Goal: Navigation & Orientation: Find specific page/section

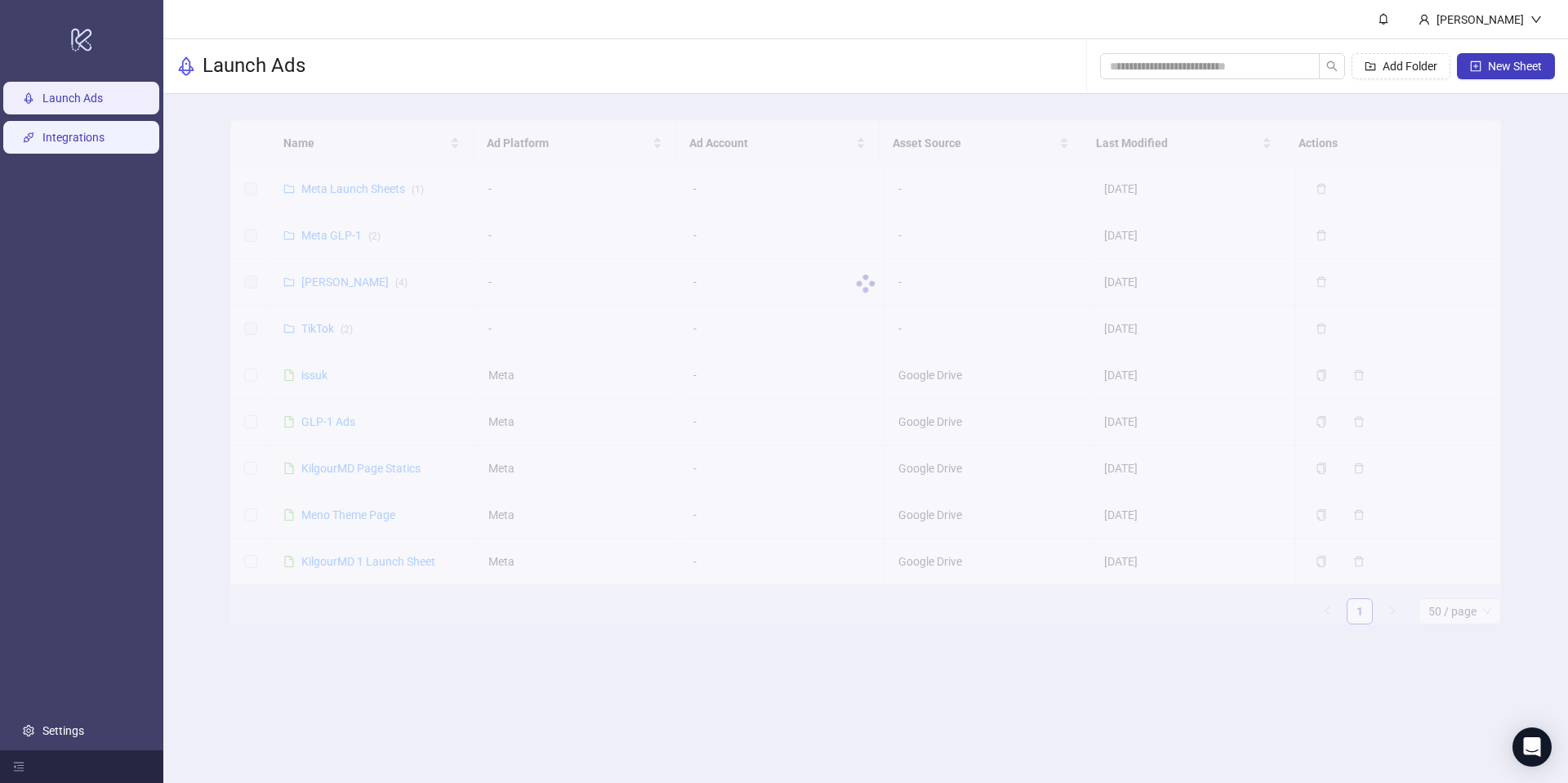
click at [57, 138] on link "Integrations" at bounding box center [73, 137] width 62 height 13
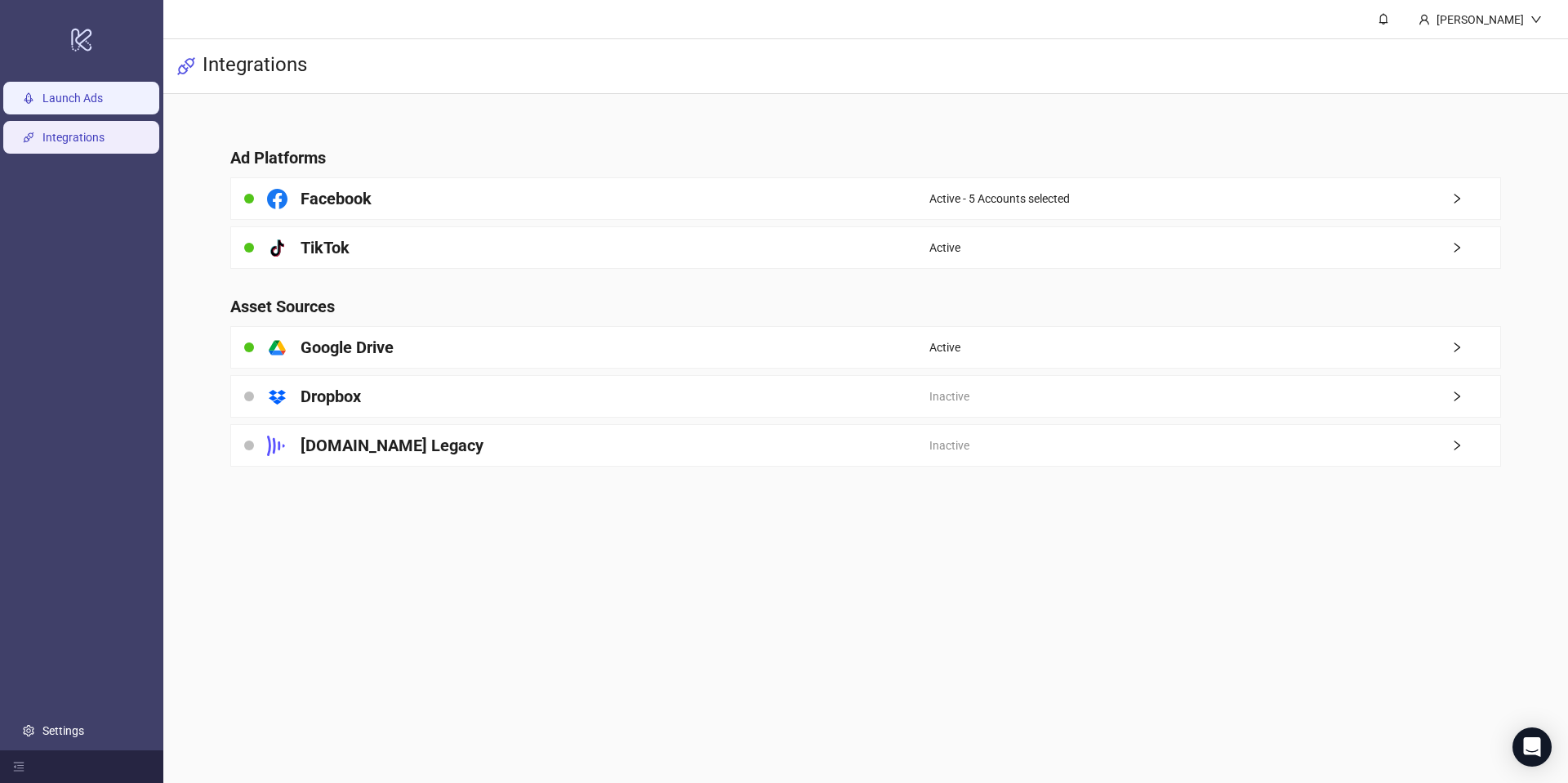
click at [42, 104] on link "Launch Ads" at bounding box center [72, 98] width 60 height 13
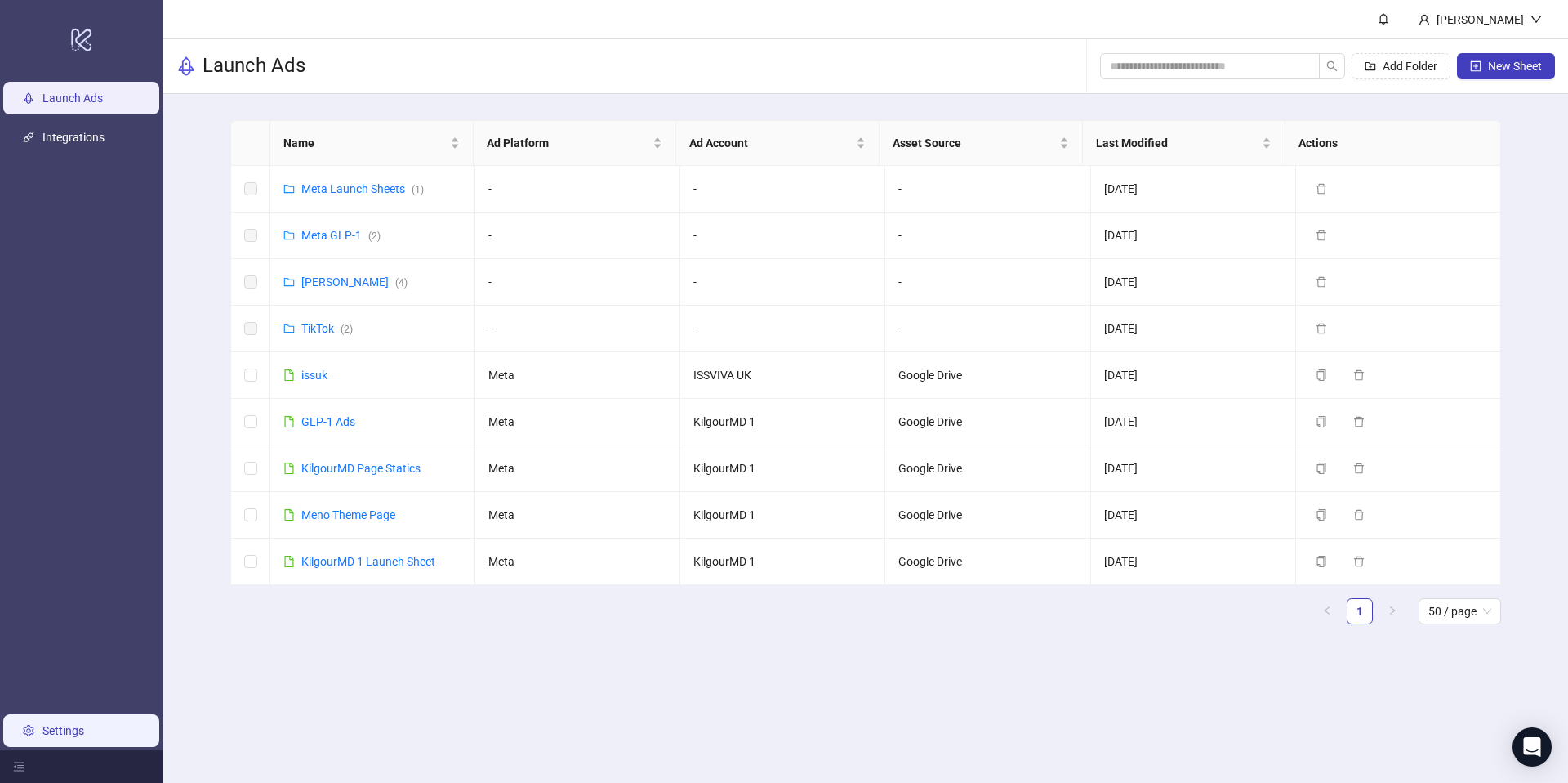
click at [49, 735] on link "Settings" at bounding box center [63, 731] width 42 height 13
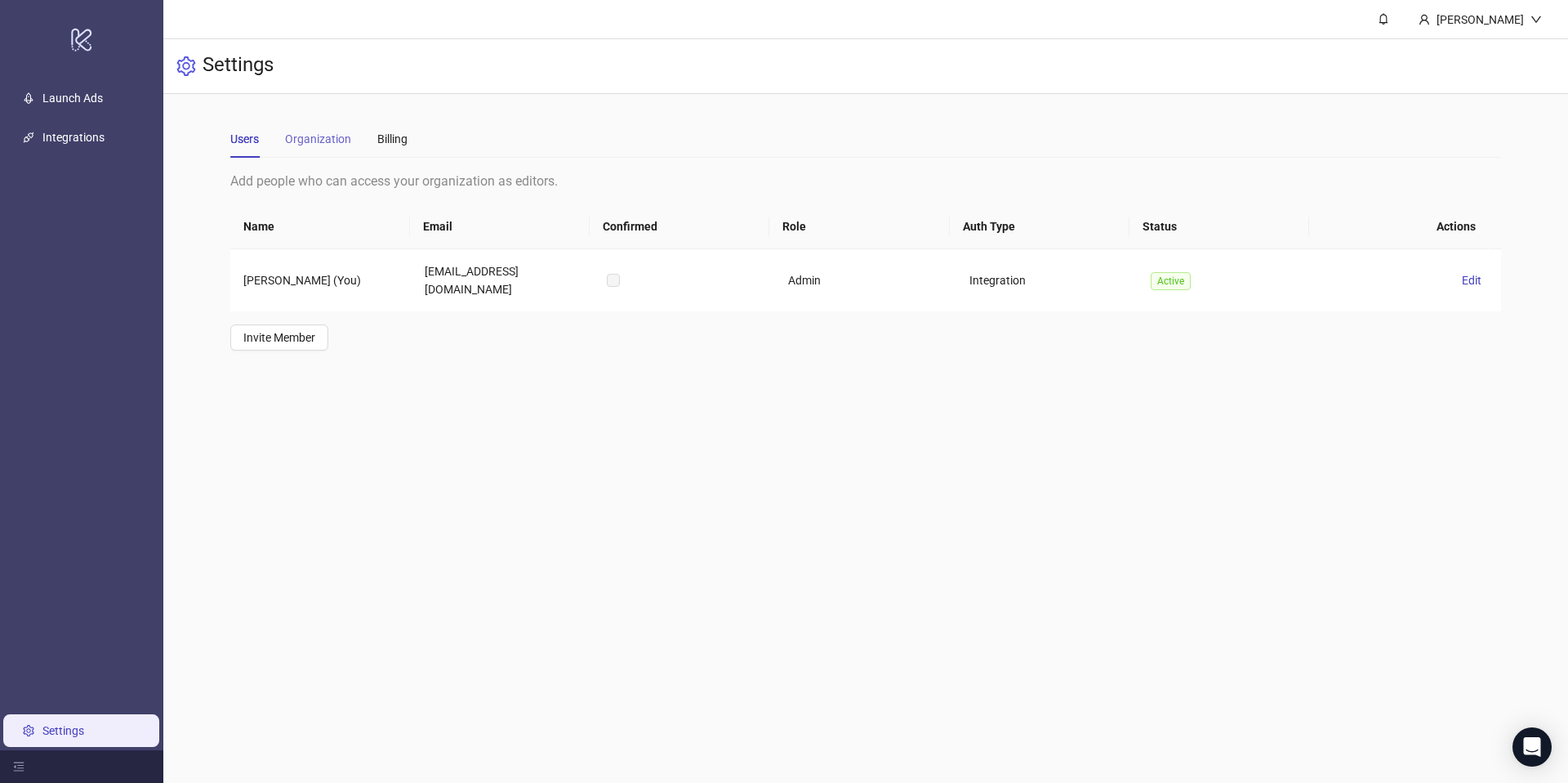
click at [328, 125] on div "Organization" at bounding box center [318, 138] width 66 height 38
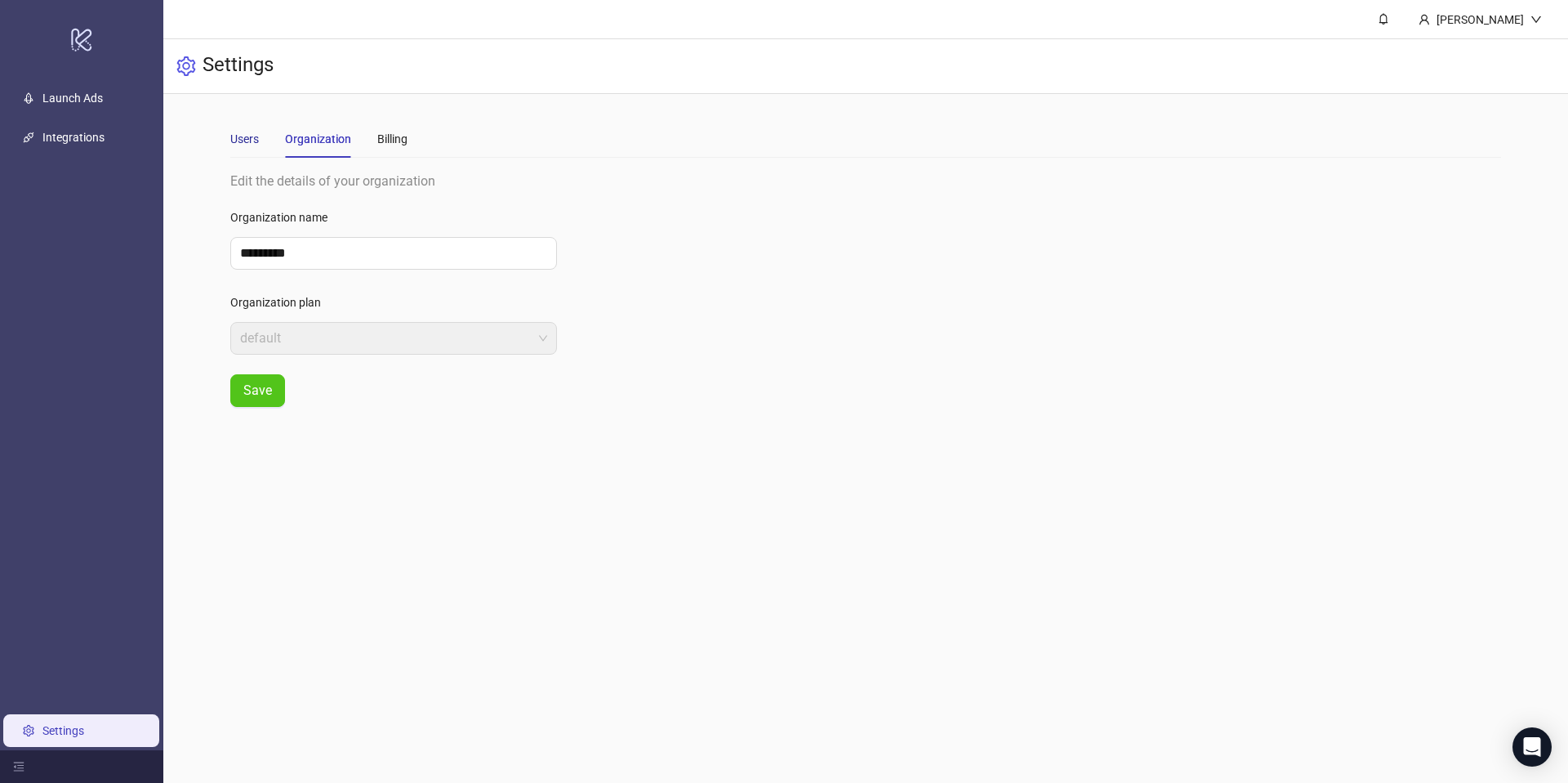
click at [234, 132] on div "Users" at bounding box center [244, 139] width 28 height 18
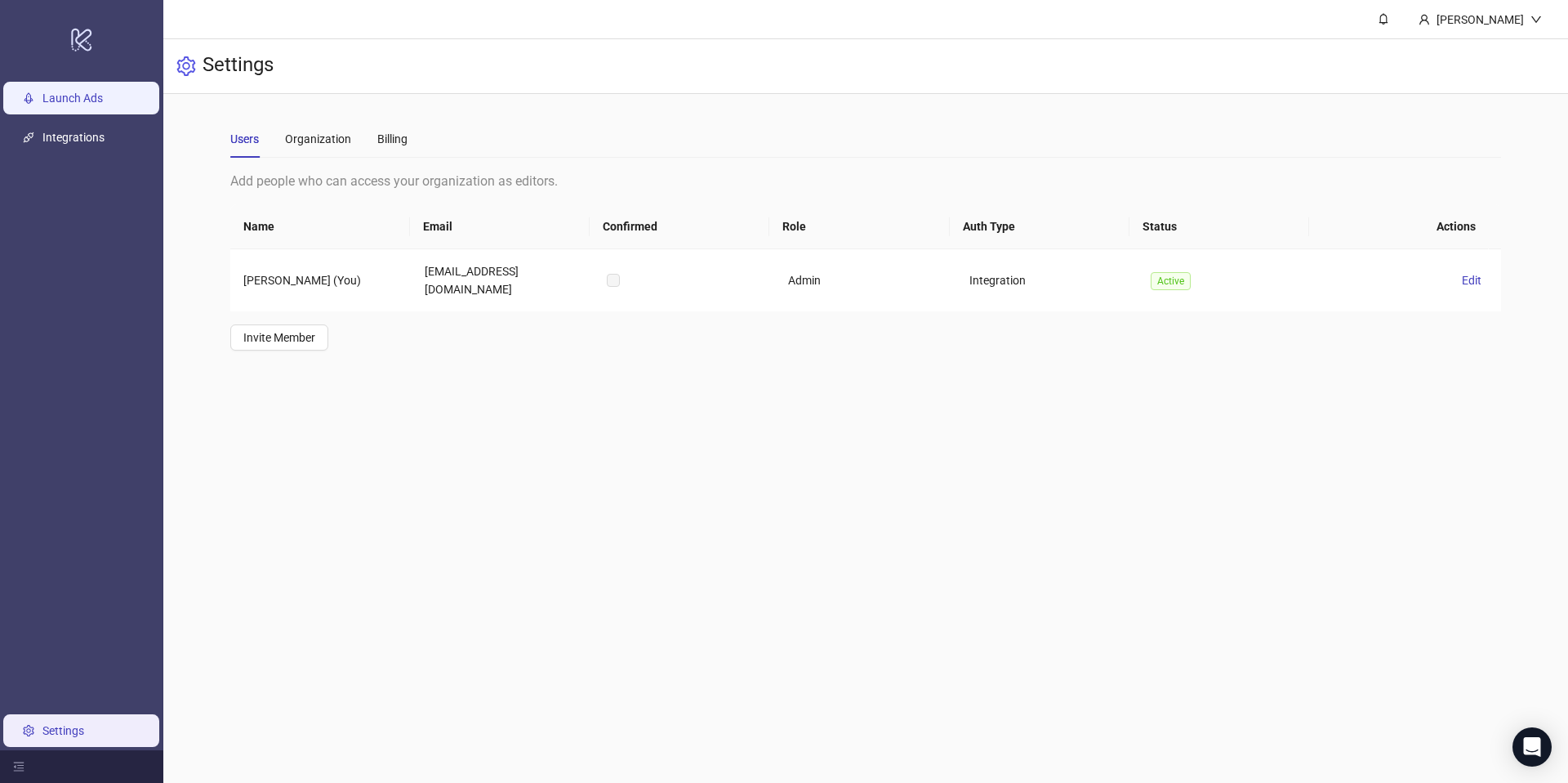
click at [80, 101] on link "Launch Ads" at bounding box center [72, 98] width 60 height 13
